Goal: Task Accomplishment & Management: Manage account settings

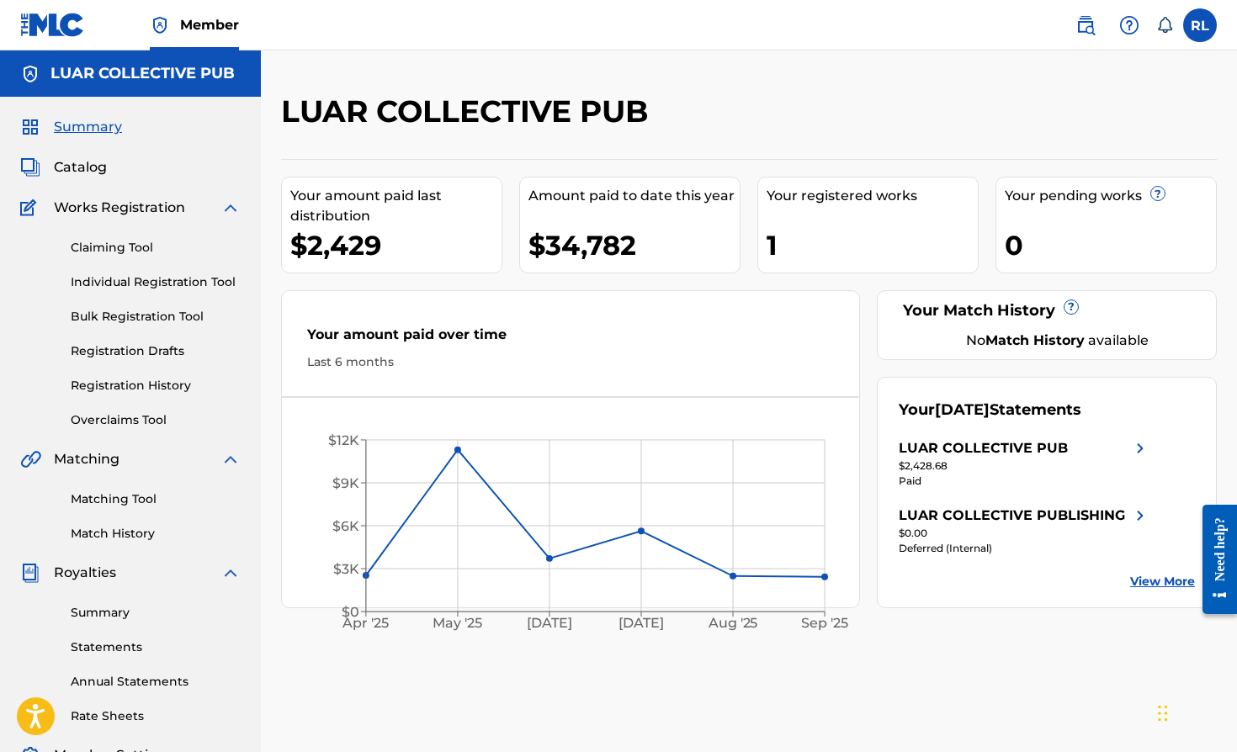
click at [213, 26] on span "Member" at bounding box center [209, 24] width 59 height 19
click at [215, 24] on span "Member" at bounding box center [209, 24] width 59 height 19
click at [1208, 23] on label at bounding box center [1200, 25] width 34 height 34
click at [1200, 25] on input "RL [PERSON_NAME] [EMAIL_ADDRESS][DOMAIN_NAME] Notification Preferences Profile …" at bounding box center [1200, 25] width 0 height 0
click at [848, 35] on nav "Member RL RL [PERSON_NAME] [EMAIL_ADDRESS][DOMAIN_NAME] Notification Preference…" at bounding box center [618, 25] width 1237 height 50
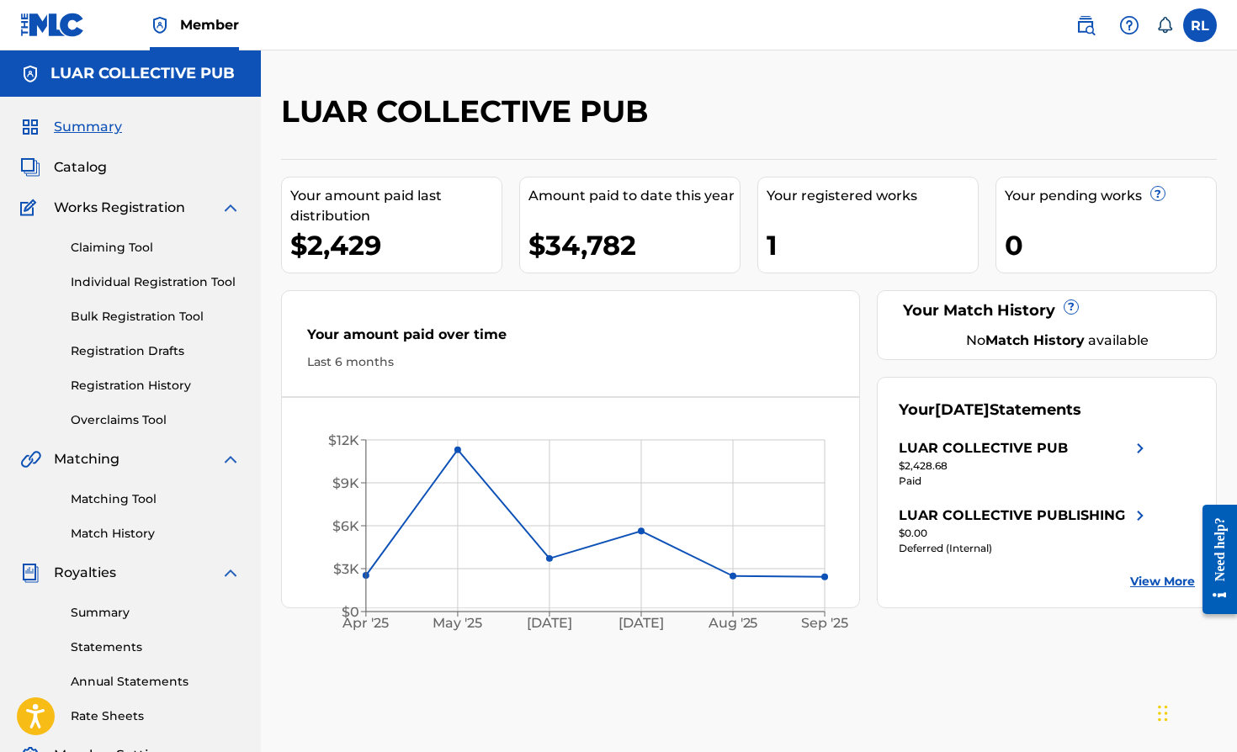
click at [85, 128] on span "Summary" at bounding box center [88, 127] width 68 height 20
click at [86, 125] on span "Summary" at bounding box center [88, 127] width 68 height 20
click at [214, 19] on span "Member" at bounding box center [209, 24] width 59 height 19
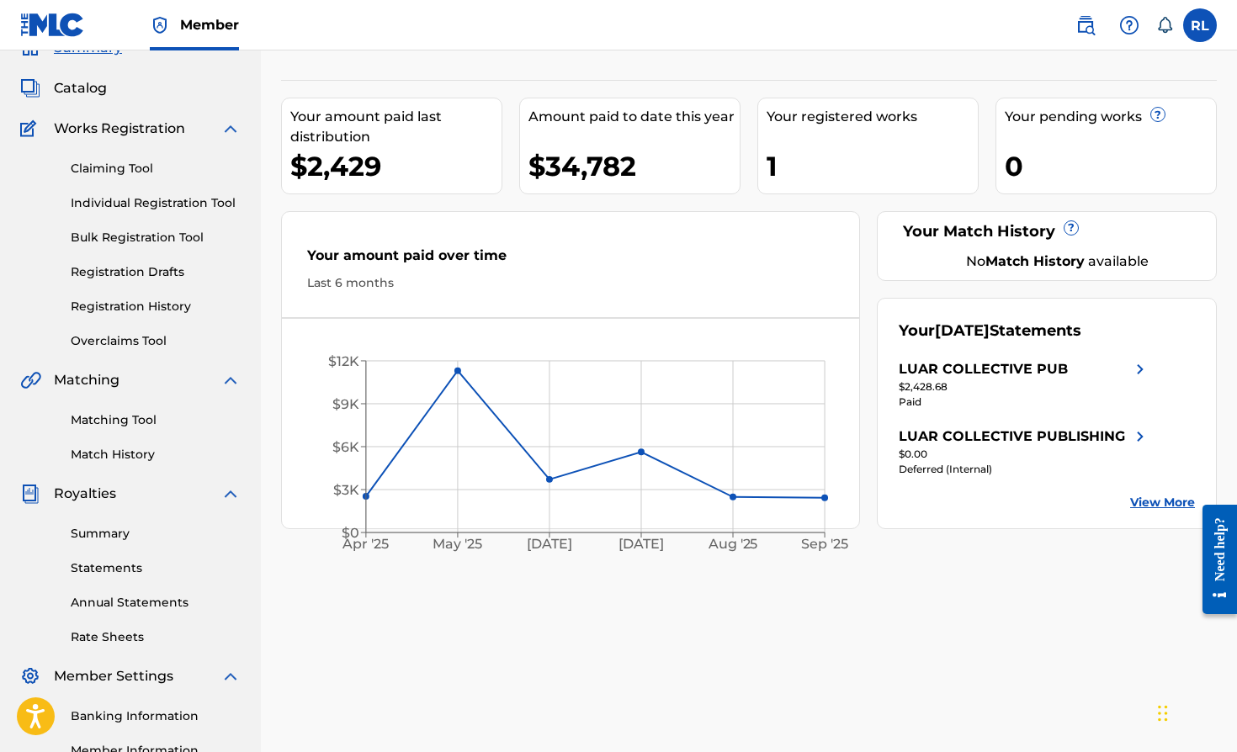
scroll to position [252, 0]
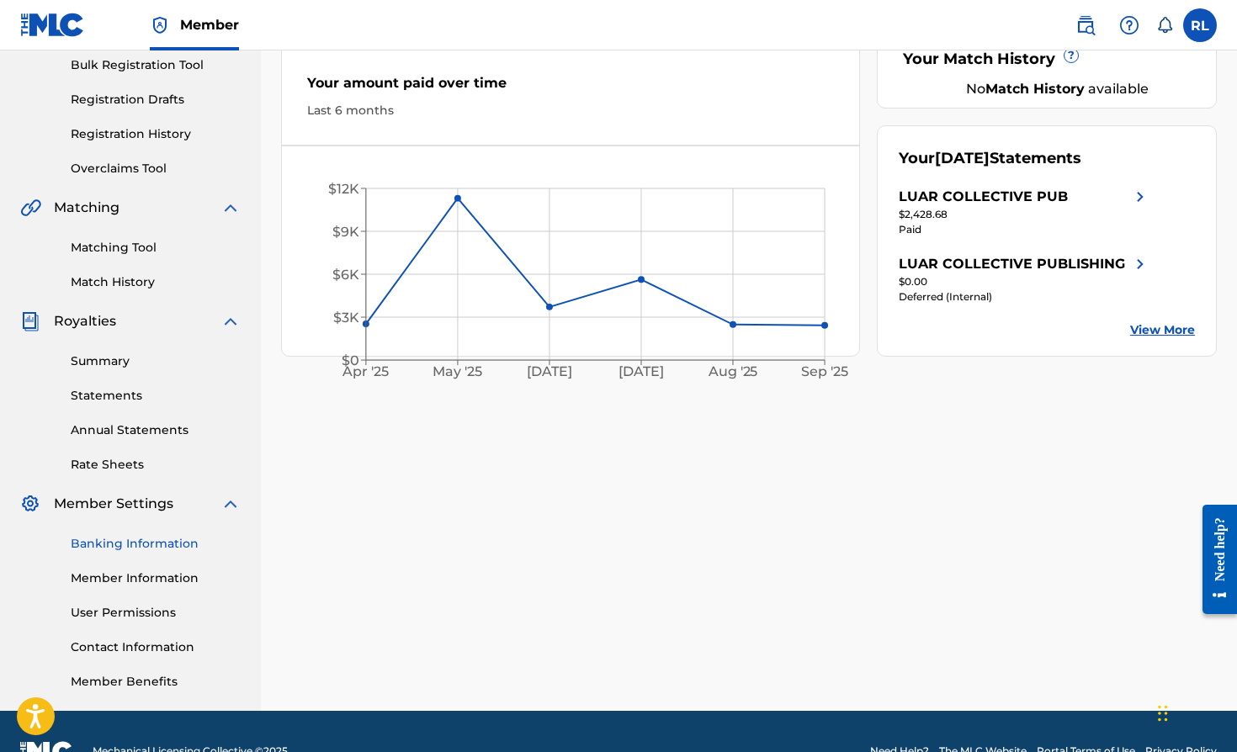
click at [168, 541] on link "Banking Information" at bounding box center [156, 544] width 170 height 18
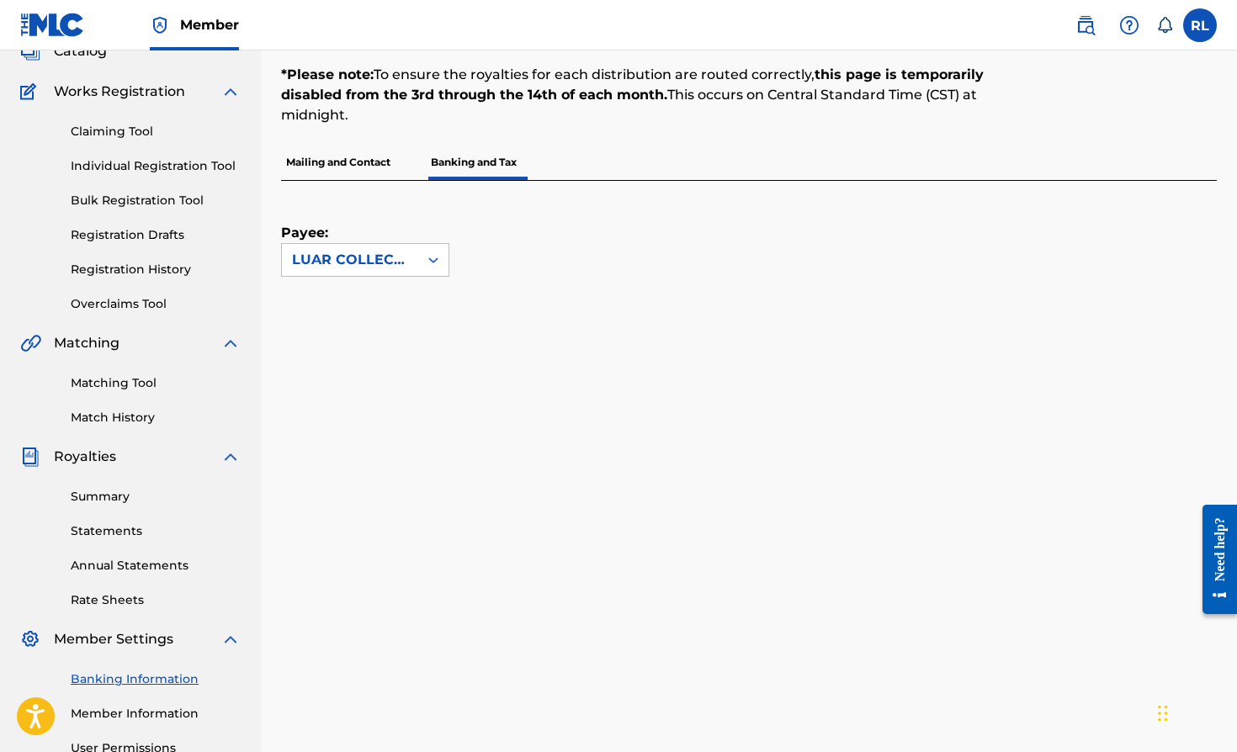
scroll to position [105, 0]
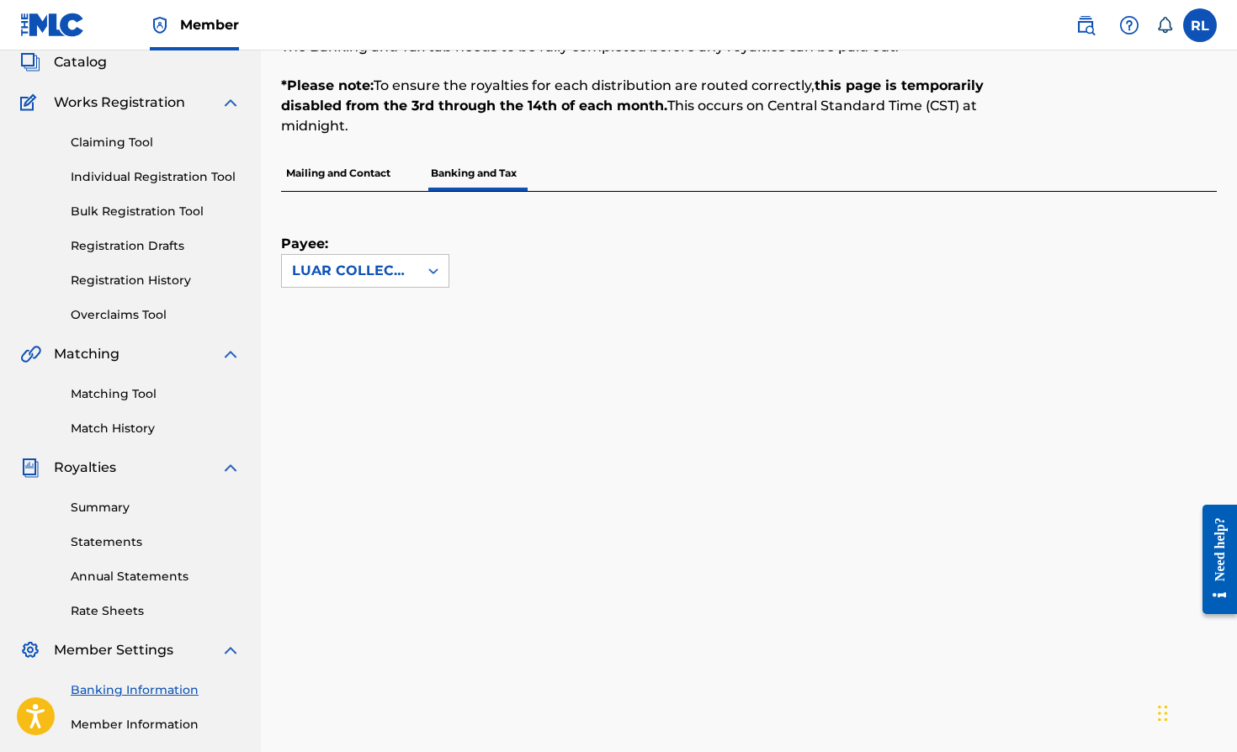
click at [355, 172] on p "Mailing and Contact" at bounding box center [338, 173] width 114 height 35
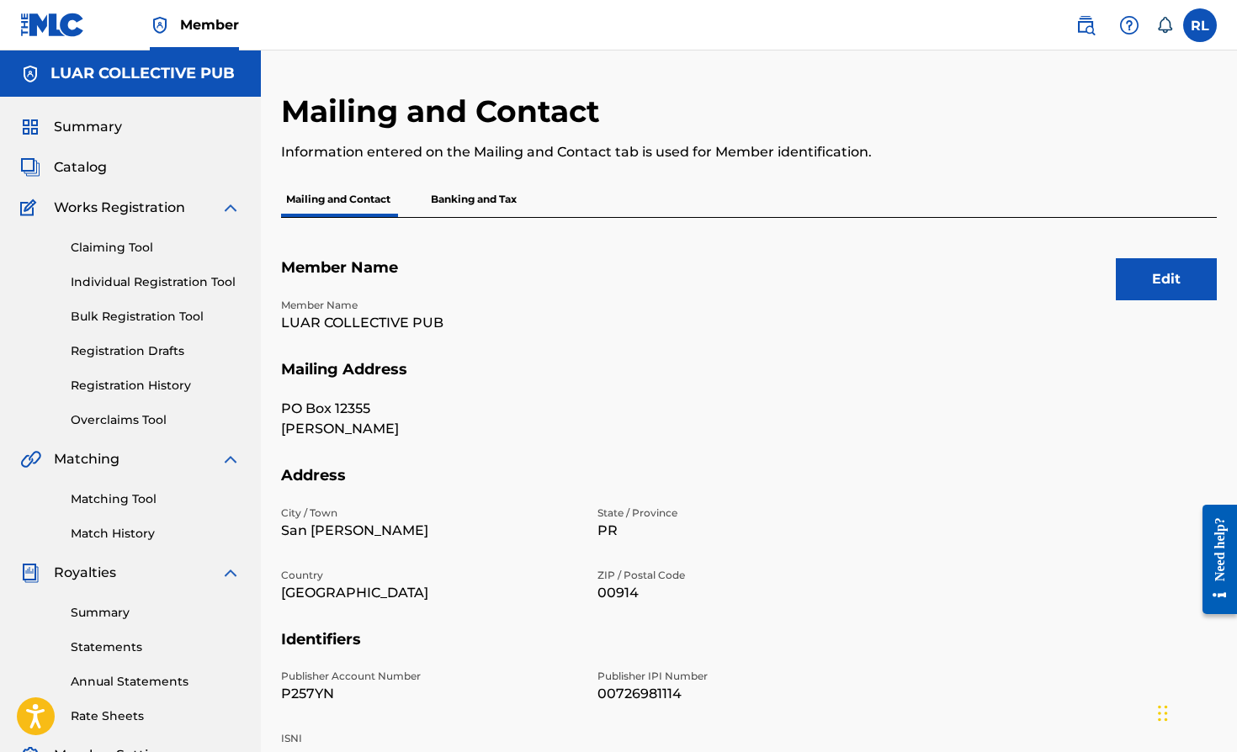
click at [452, 199] on p "Banking and Tax" at bounding box center [474, 199] width 96 height 35
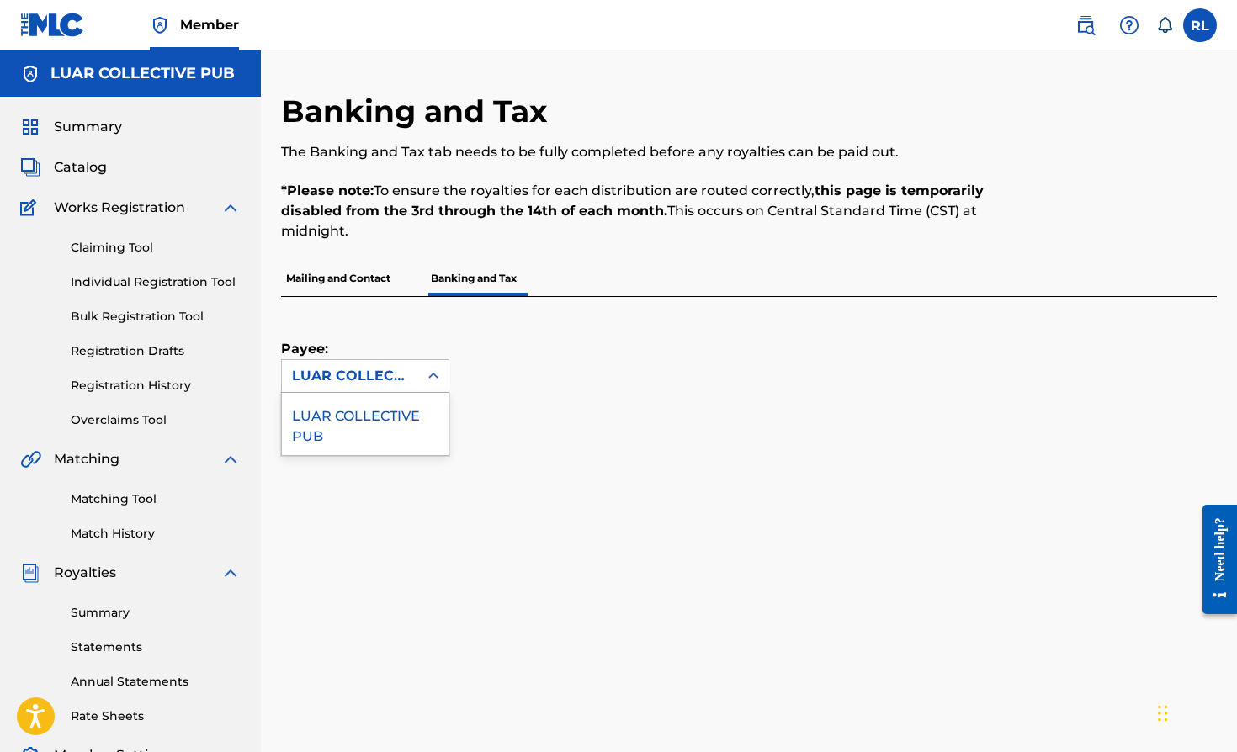
click at [434, 376] on icon at bounding box center [433, 376] width 10 height 6
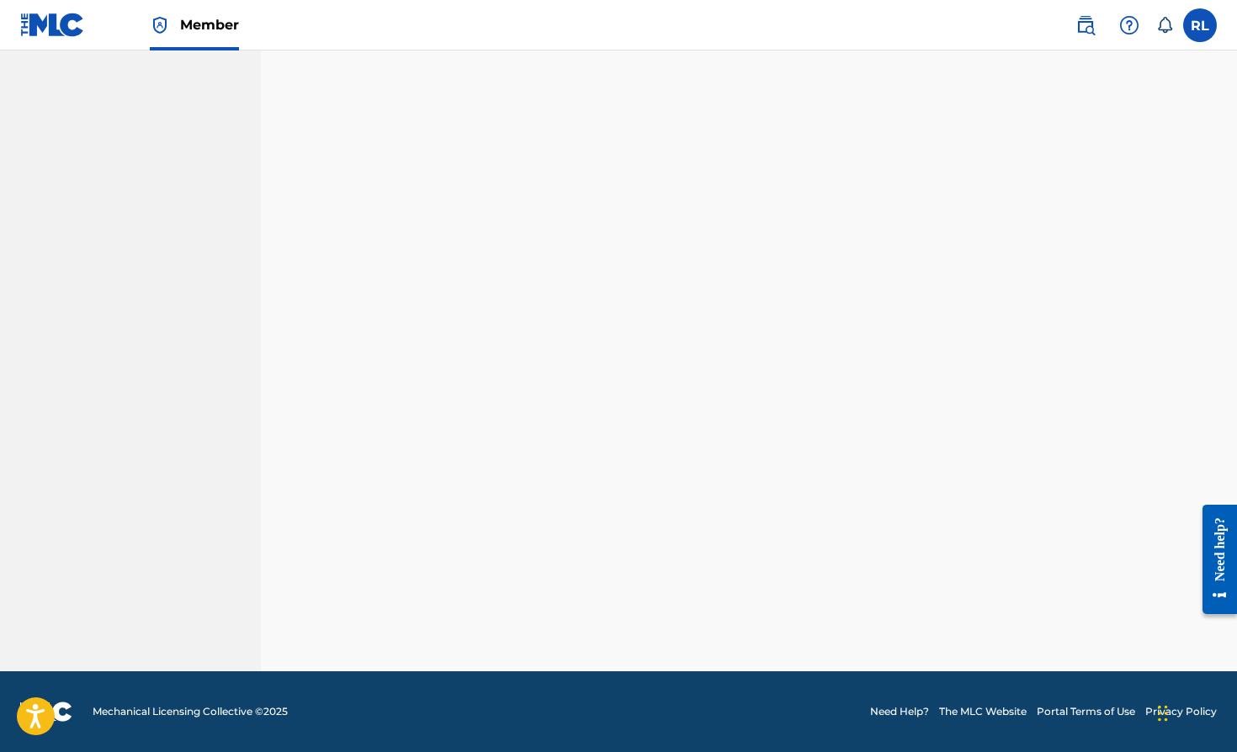
scroll to position [291, 0]
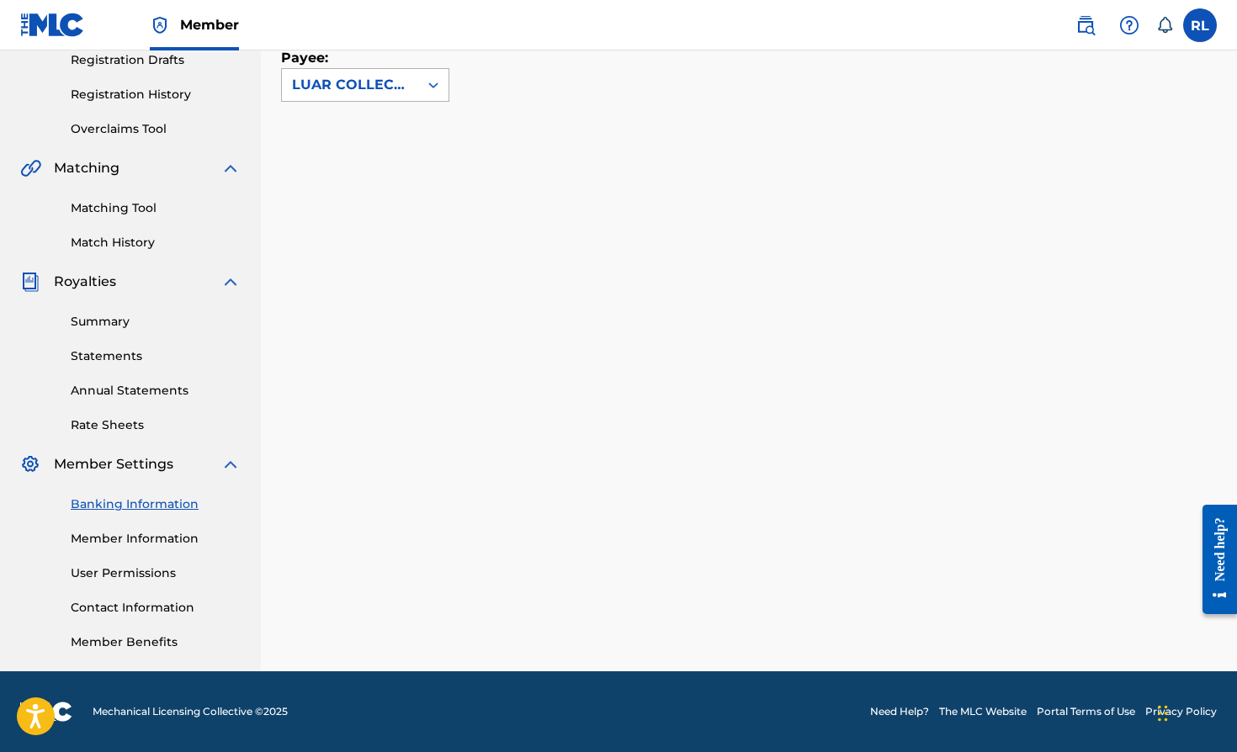
click at [436, 90] on icon at bounding box center [433, 85] width 17 height 17
click at [629, 134] on div "Payee: LUAR COLLECTIVE PUB" at bounding box center [749, 314] width 936 height 616
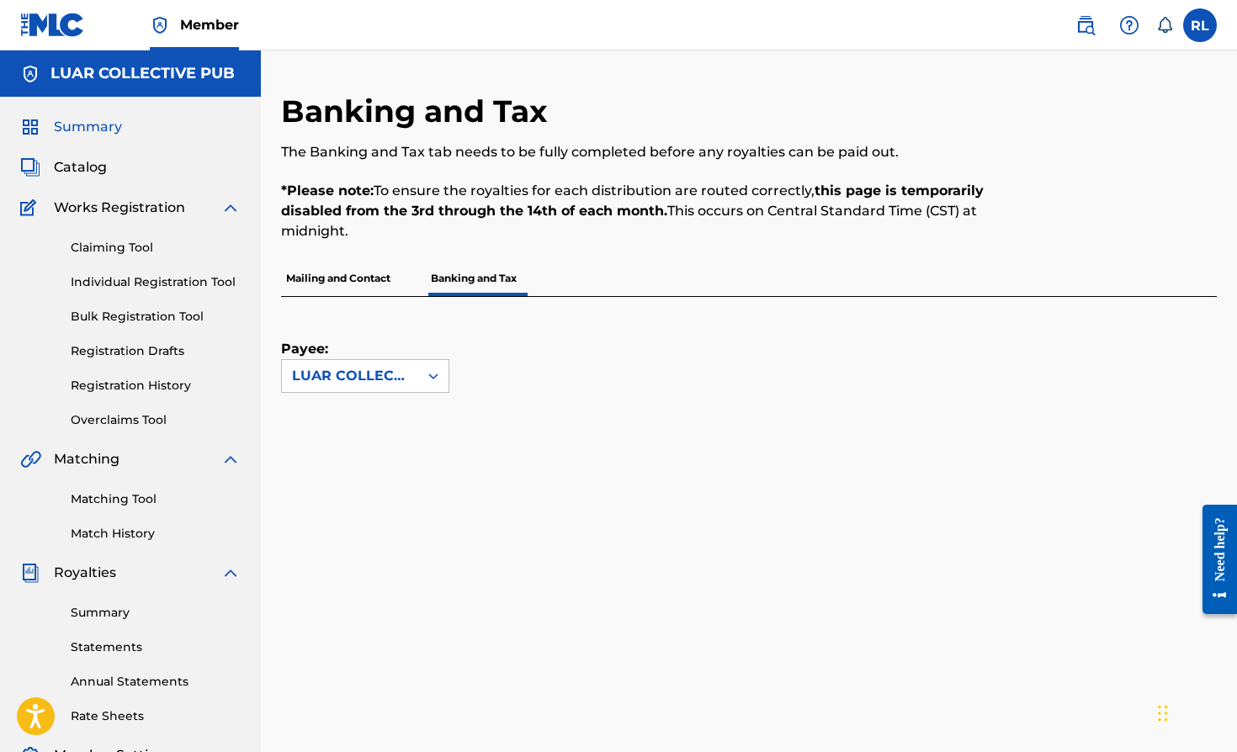
click at [84, 130] on span "Summary" at bounding box center [88, 127] width 68 height 20
